Goal: Contribute content: Add original content to the website for others to see

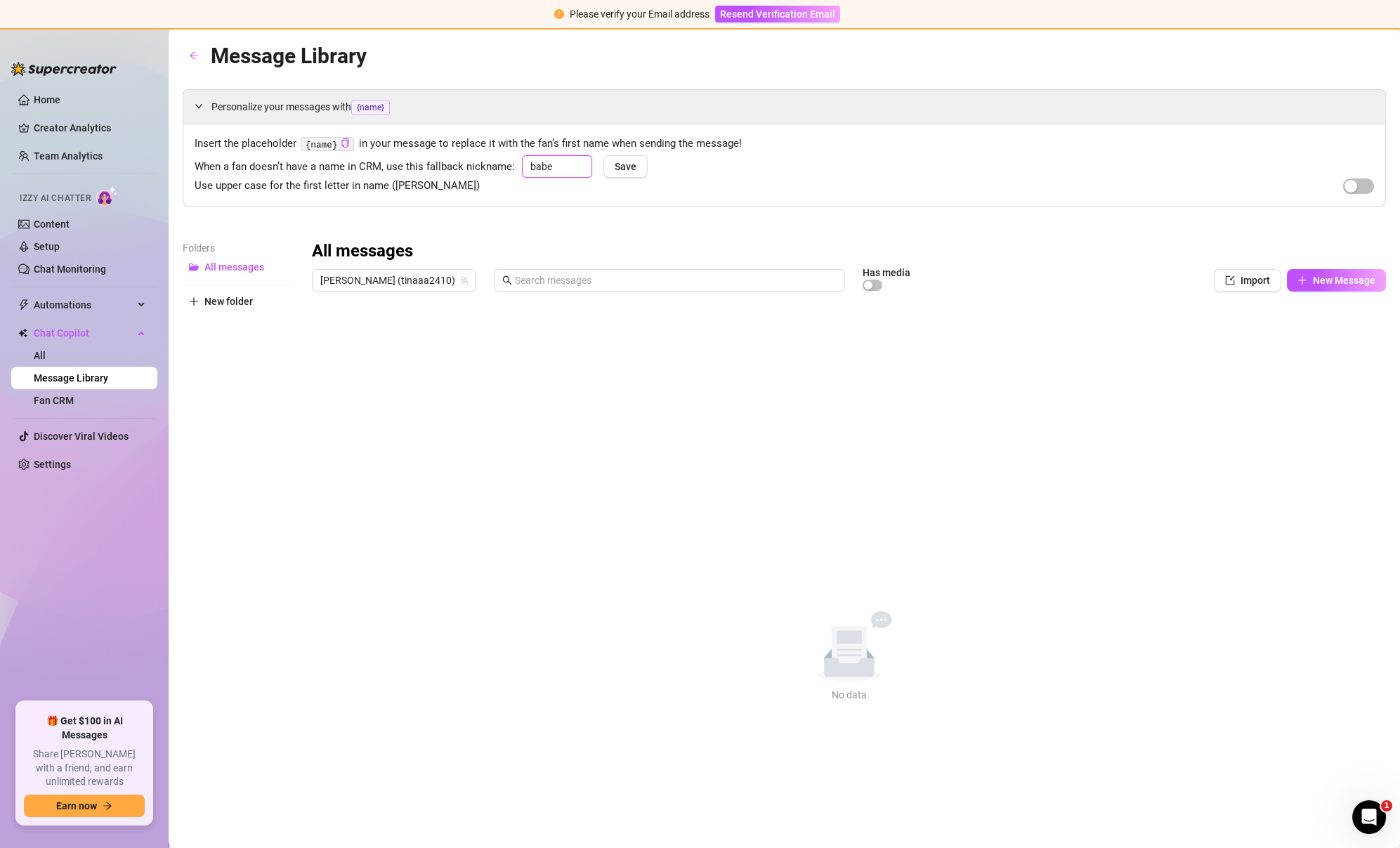
click at [559, 161] on input "babe" at bounding box center [557, 166] width 70 height 23
click at [640, 166] on button "Save" at bounding box center [630, 166] width 44 height 23
click at [630, 168] on span "Save" at bounding box center [630, 166] width 22 height 11
click at [560, 168] on input "text" at bounding box center [557, 166] width 70 height 23
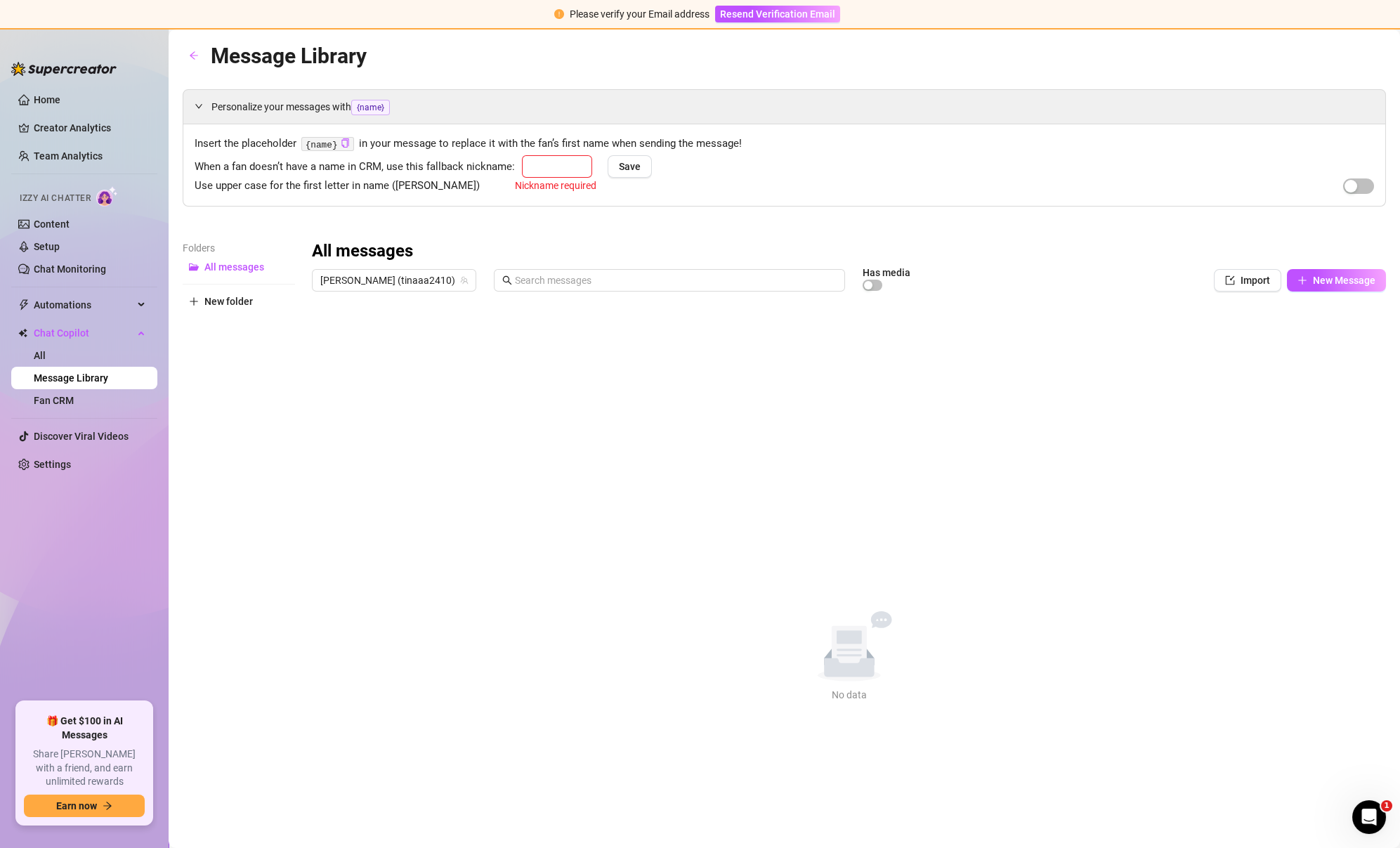
click at [492, 178] on div "Use upper case for the first letter in name ([PERSON_NAME])" at bounding box center [784, 186] width 1179 height 17
click at [560, 175] on input "text" at bounding box center [557, 166] width 70 height 23
click at [619, 163] on span "Save" at bounding box center [630, 166] width 22 height 11
click at [549, 162] on input "text" at bounding box center [557, 166] width 70 height 23
type input "😇"
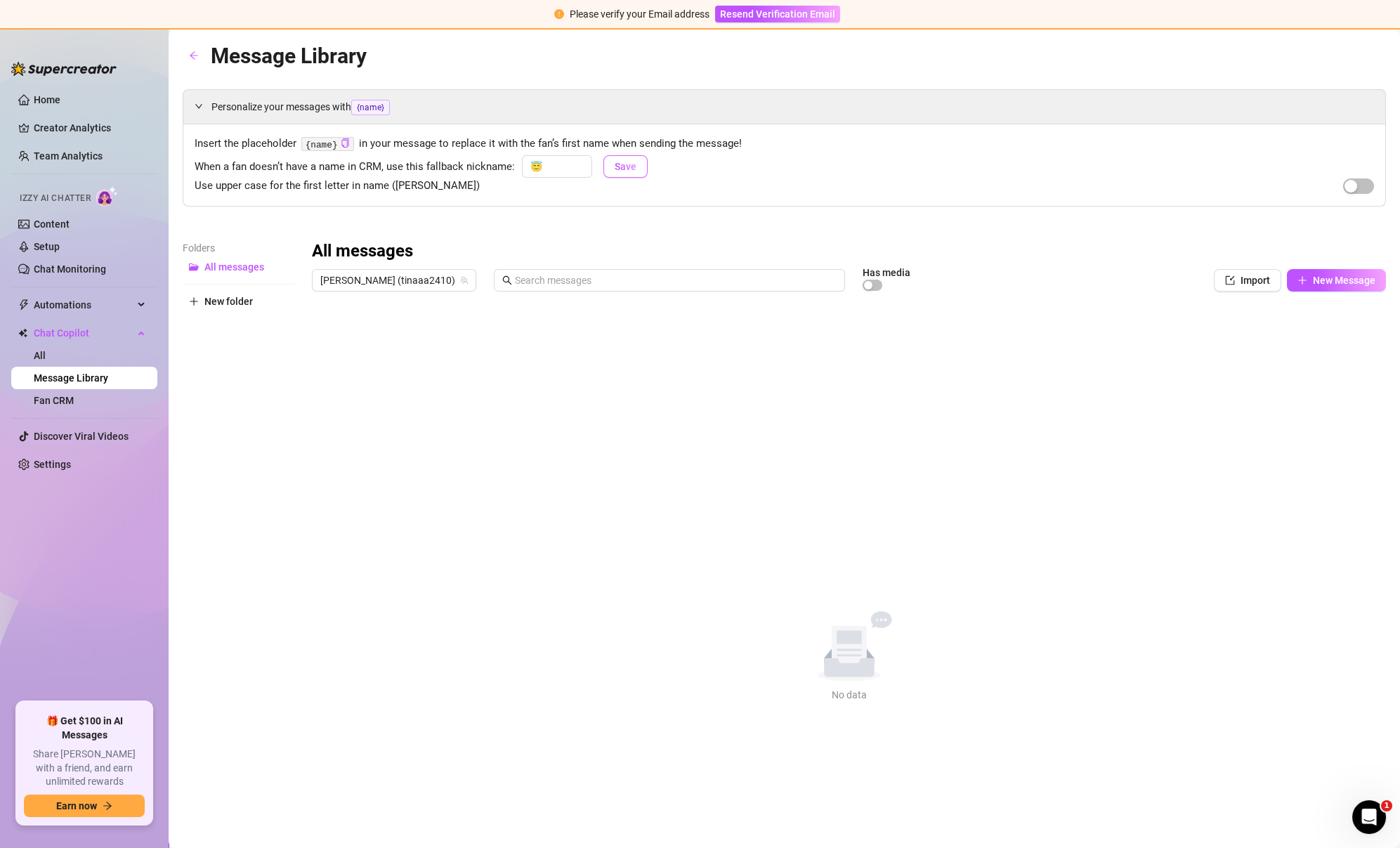
click at [620, 169] on span "Save" at bounding box center [625, 166] width 22 height 11
click at [1303, 277] on icon "plus" at bounding box center [1302, 281] width 10 height 10
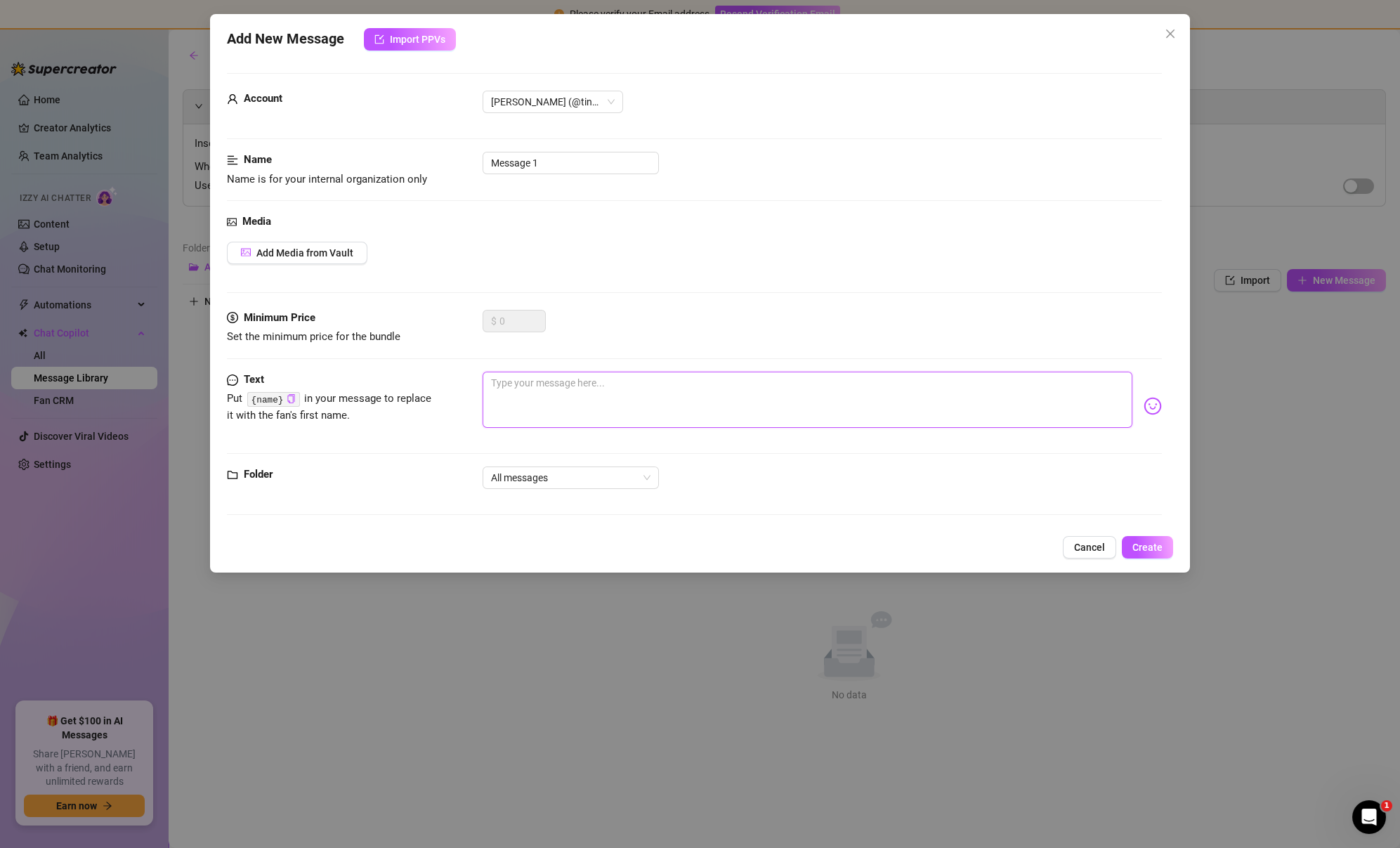
click at [596, 405] on textarea at bounding box center [808, 400] width 650 height 56
paste textarea "😉 Not answering the bartender’s questions hhmm… You never know what I might add…"
type textarea "😉 Not answering the bartender’s questions hhmm… You never know what I might add…"
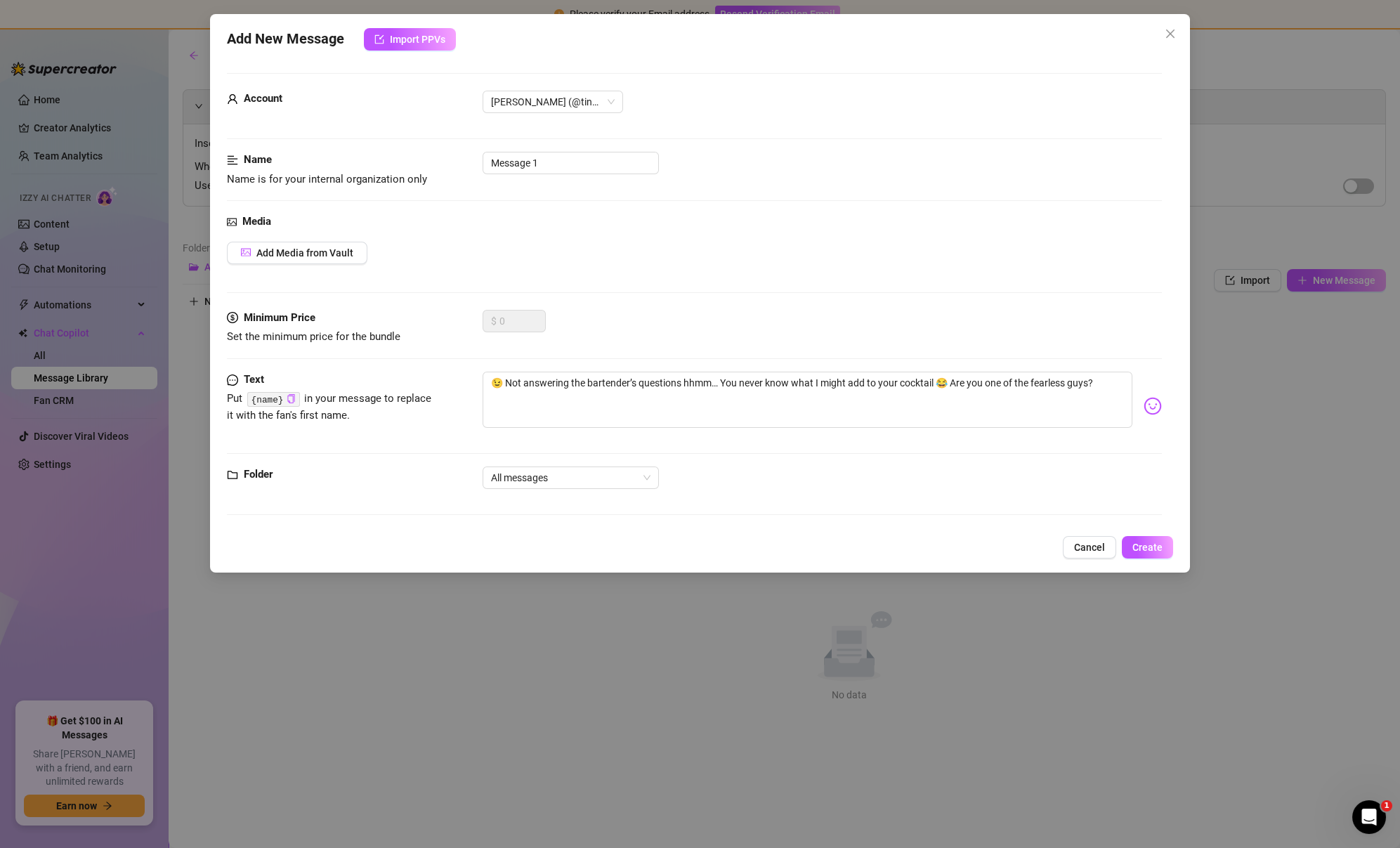
click at [1148, 558] on div "Add New Message Import PPVs Account [PERSON_NAME] (@tinaaa2410) Name Name is fo…" at bounding box center [700, 293] width 980 height 558
click at [1148, 554] on button "Create" at bounding box center [1147, 547] width 51 height 23
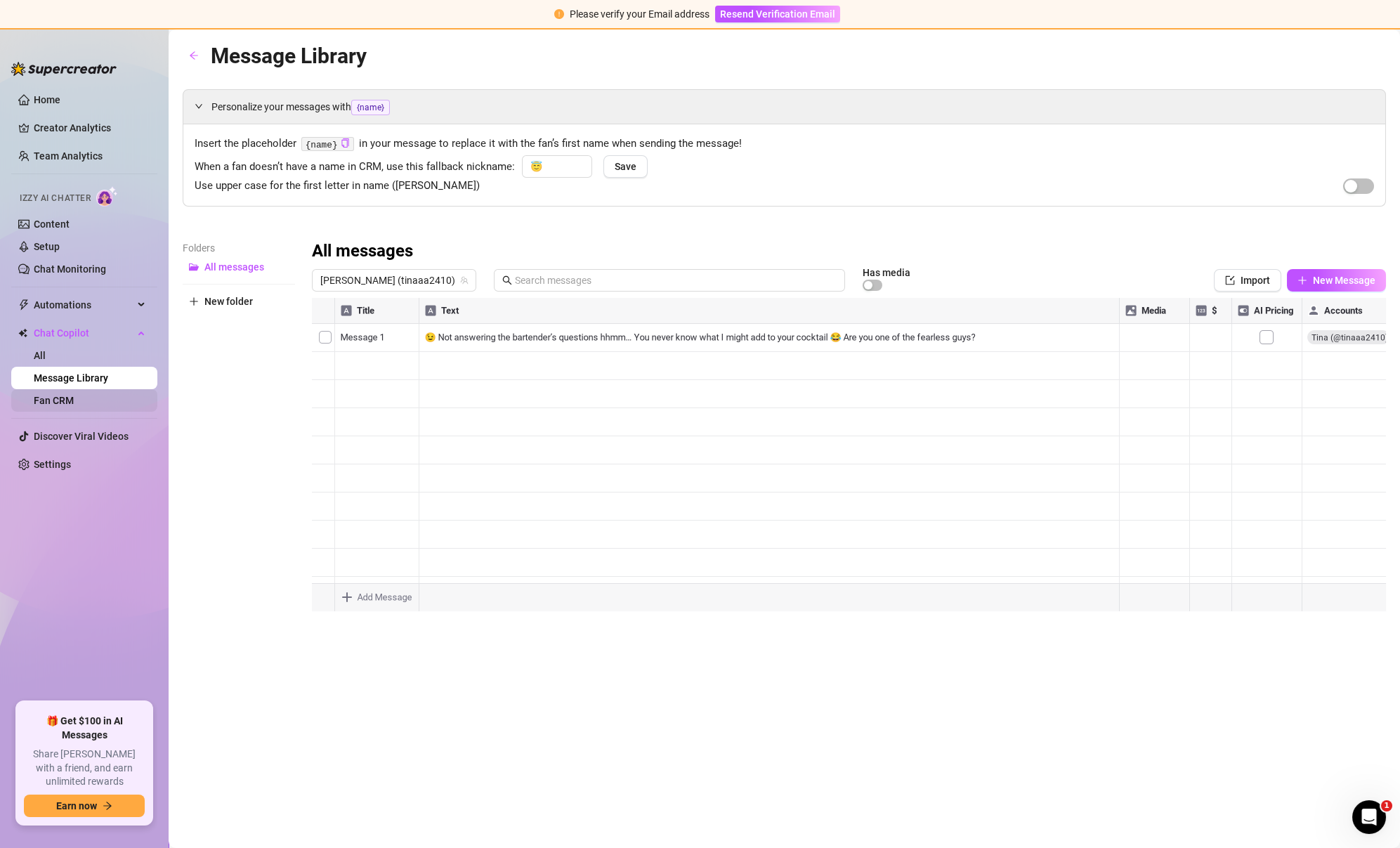
click at [74, 395] on link "Fan CRM" at bounding box center [54, 400] width 40 height 11
